Goal: Information Seeking & Learning: Learn about a topic

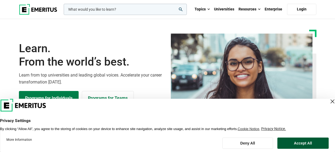
click at [303, 141] on button "Accept All" at bounding box center [303, 142] width 51 height 11
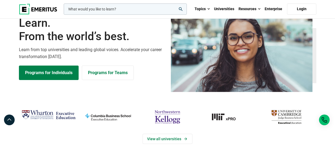
scroll to position [53, 0]
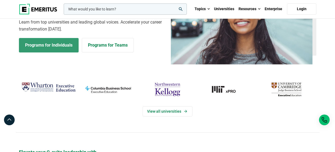
click at [54, 48] on link "Programs for Individuals" at bounding box center [49, 45] width 60 height 14
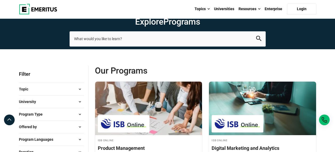
scroll to position [53, 0]
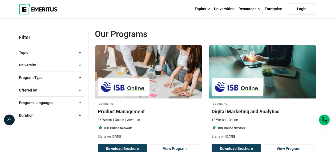
click at [80, 64] on span at bounding box center [80, 65] width 8 height 8
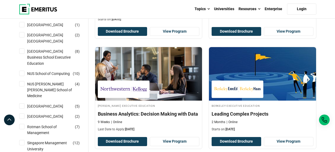
scroll to position [535, 0]
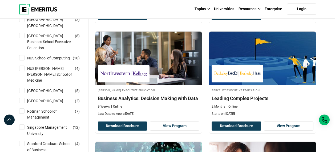
click at [23, 60] on input "NUS School of Computing ( 10 )" at bounding box center [21, 57] width 5 height 5
checkbox input "true"
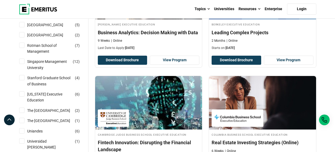
scroll to position [615, 0]
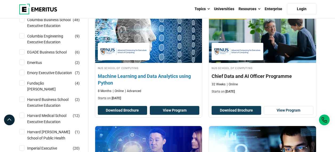
scroll to position [187, 0]
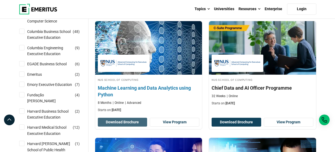
click at [129, 121] on button "Download Brochure" at bounding box center [123, 121] width 50 height 9
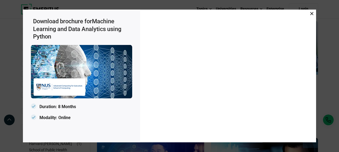
click at [311, 13] on icon at bounding box center [312, 13] width 3 height 3
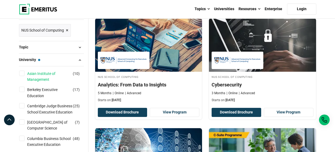
scroll to position [107, 0]
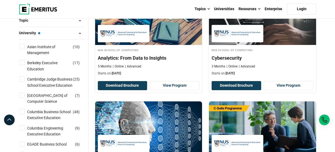
click at [79, 21] on span at bounding box center [80, 21] width 8 height 8
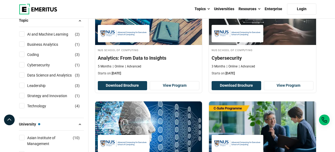
click at [79, 21] on span at bounding box center [80, 21] width 8 height 8
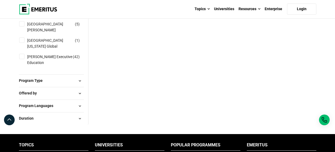
scroll to position [774, 0]
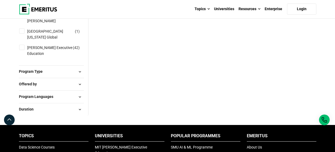
click at [71, 75] on button "Program Type" at bounding box center [51, 71] width 65 height 8
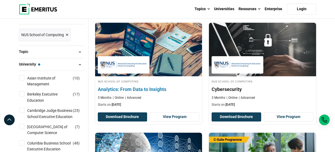
scroll to position [80, 0]
